Goal: Task Accomplishment & Management: Use online tool/utility

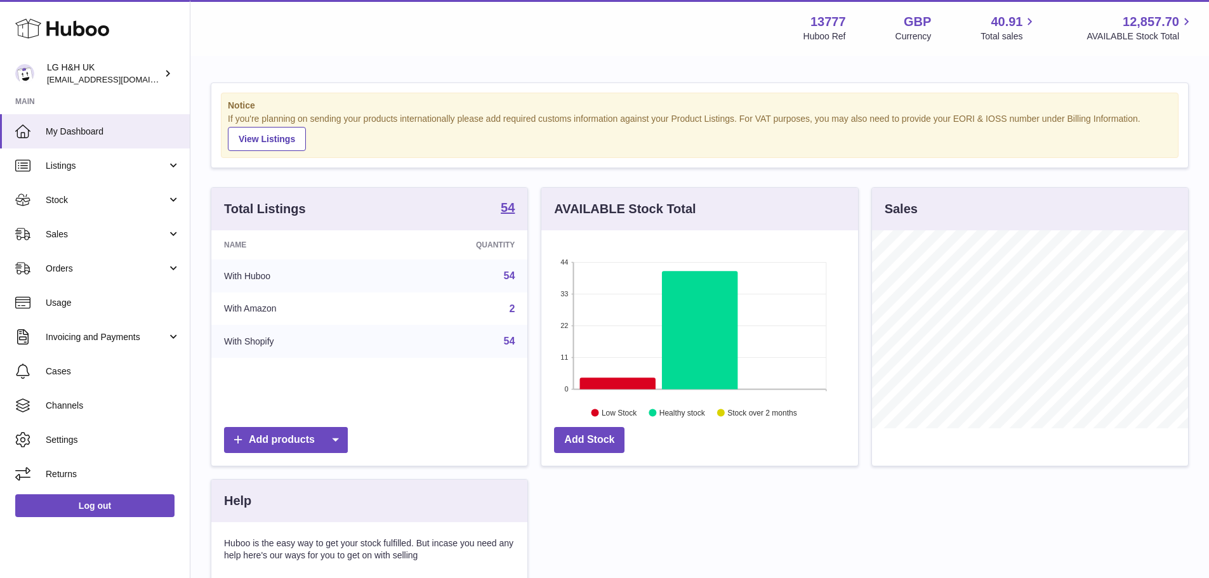
scroll to position [198, 317]
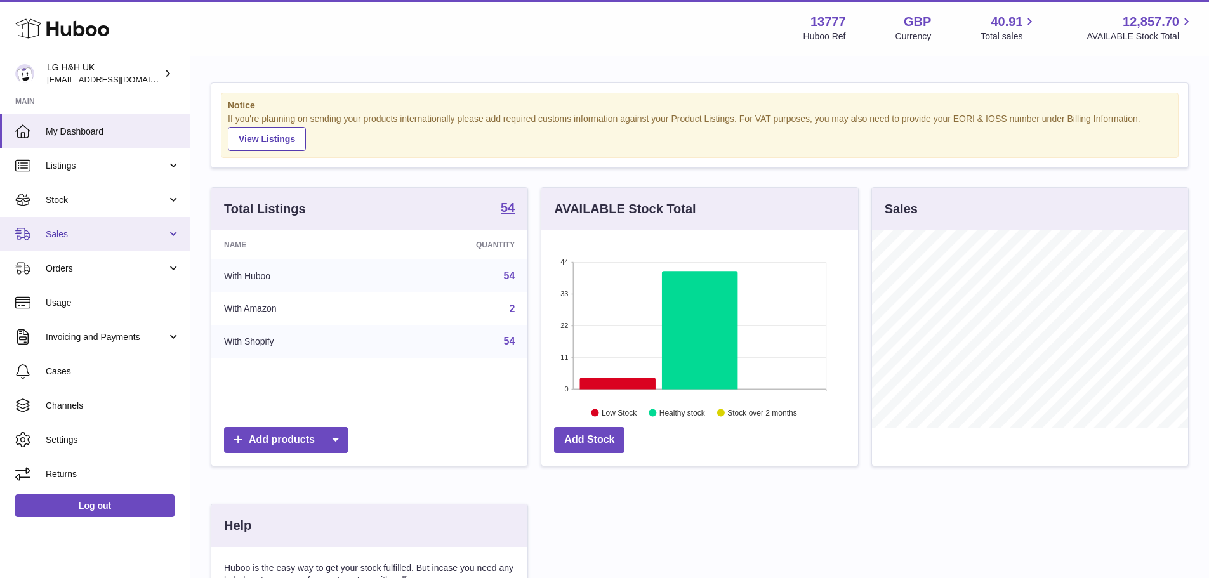
click at [119, 231] on span "Sales" at bounding box center [106, 234] width 121 height 12
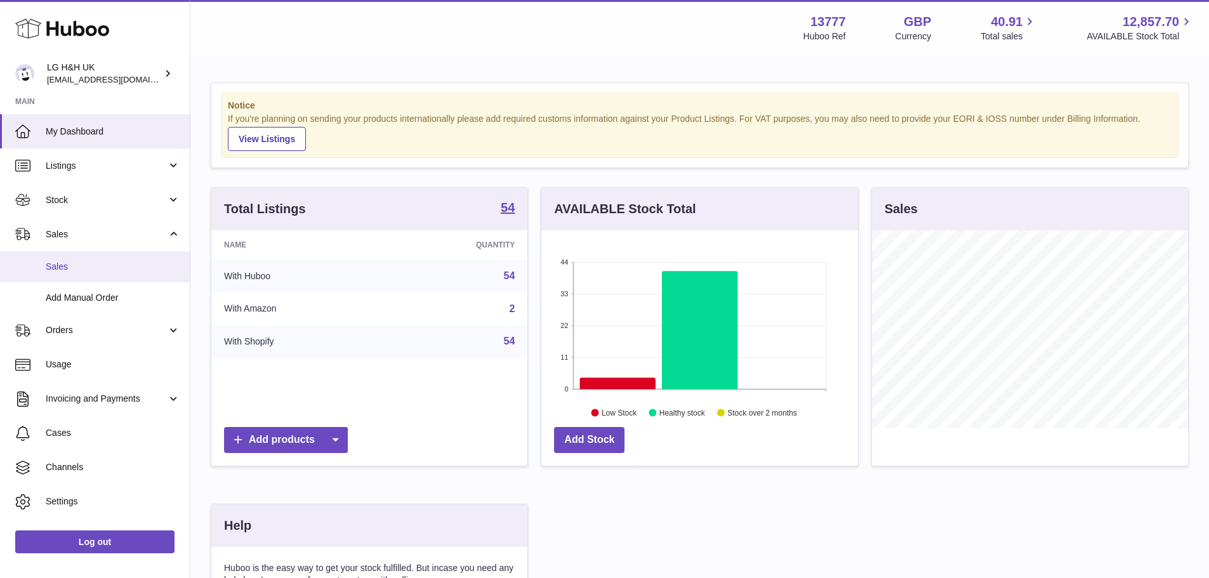
click at [81, 263] on span "Sales" at bounding box center [113, 267] width 135 height 12
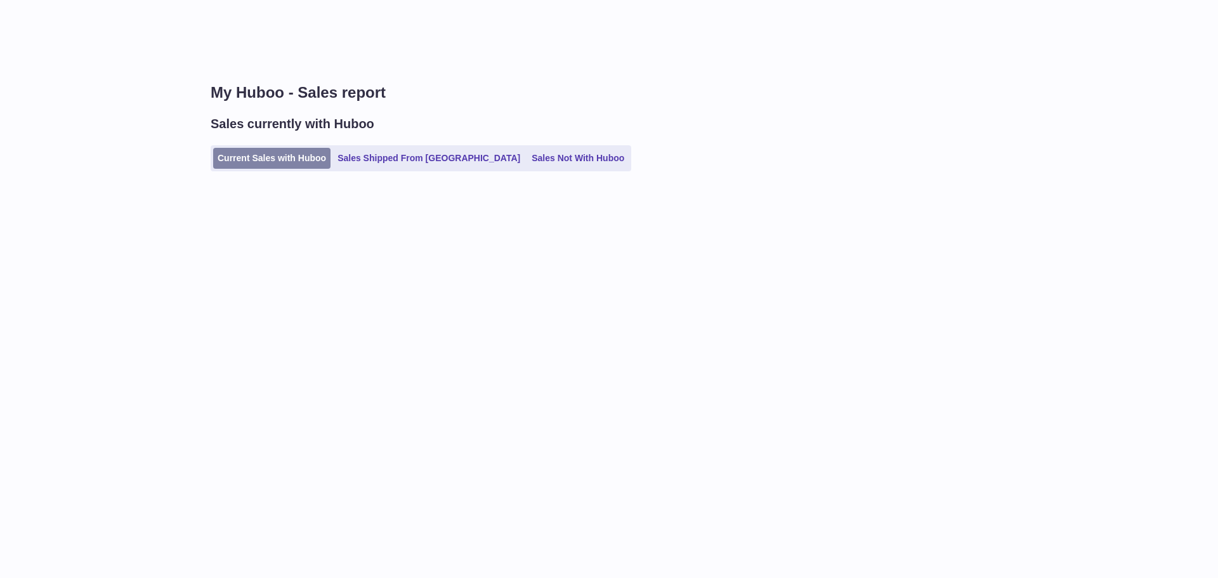
click at [289, 158] on link "Current Sales with Huboo" at bounding box center [271, 158] width 117 height 21
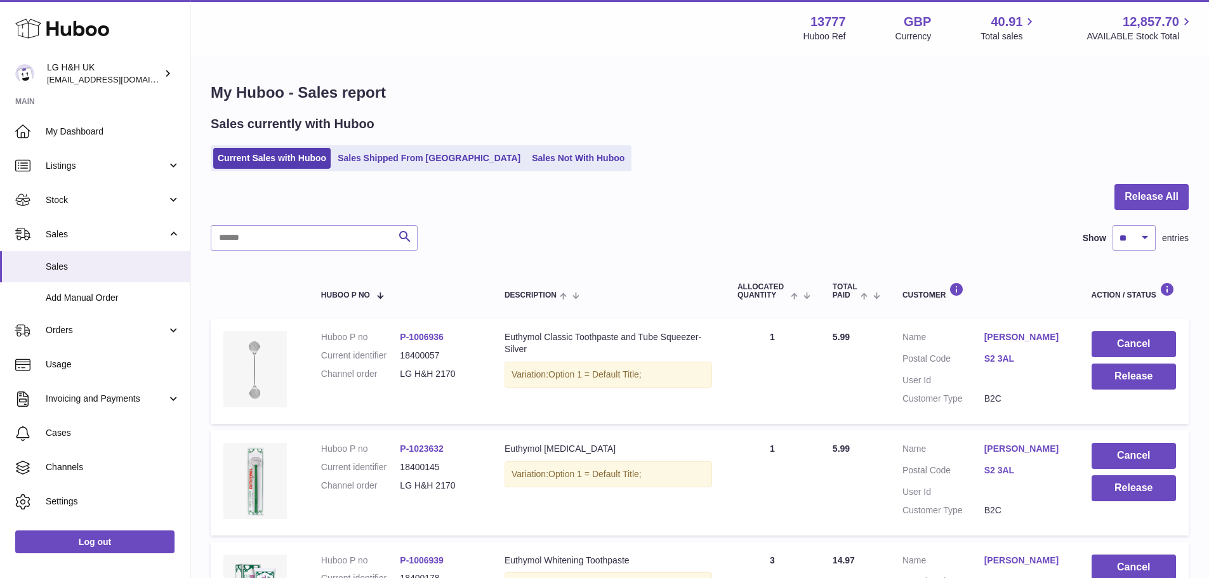
click at [1145, 220] on div at bounding box center [700, 204] width 978 height 41
click at [1137, 199] on button "Release All" at bounding box center [1151, 197] width 74 height 26
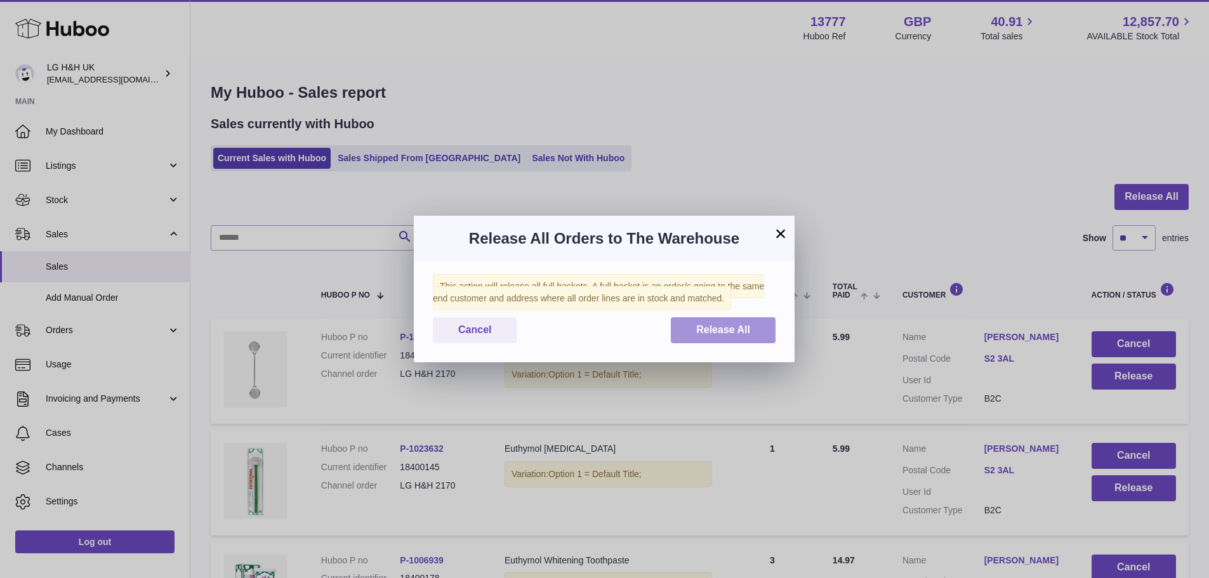
click at [690, 338] on button "Release All" at bounding box center [723, 330] width 105 height 26
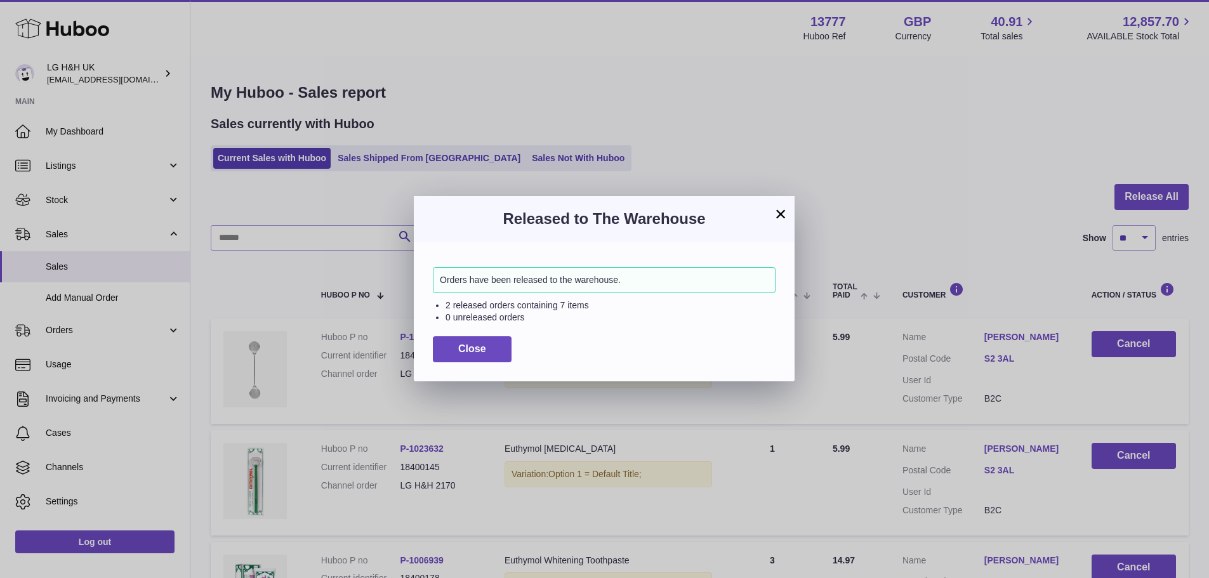
click at [782, 213] on button "×" at bounding box center [780, 213] width 15 height 15
